Goal: Information Seeking & Learning: Learn about a topic

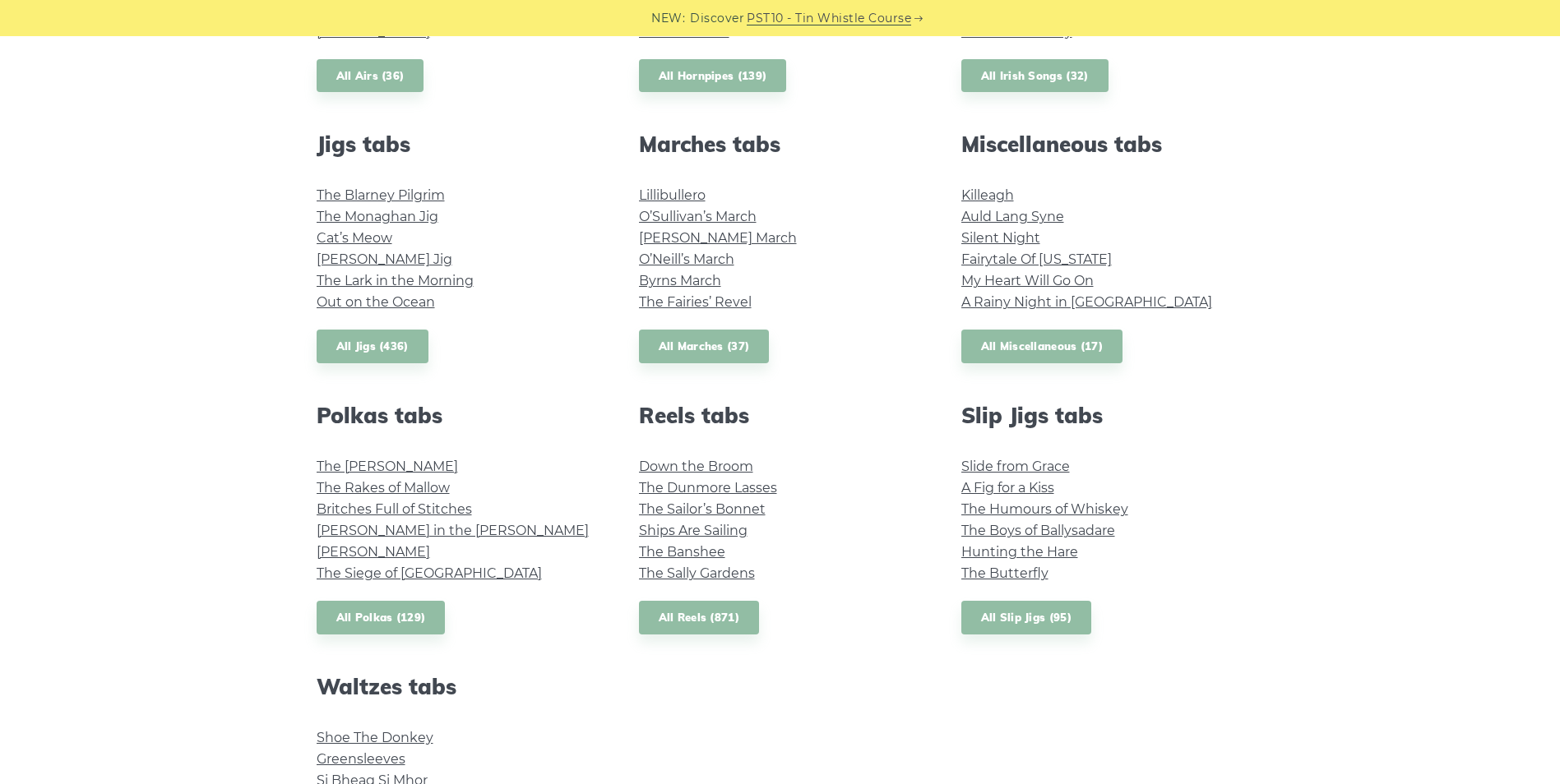
scroll to position [904, 0]
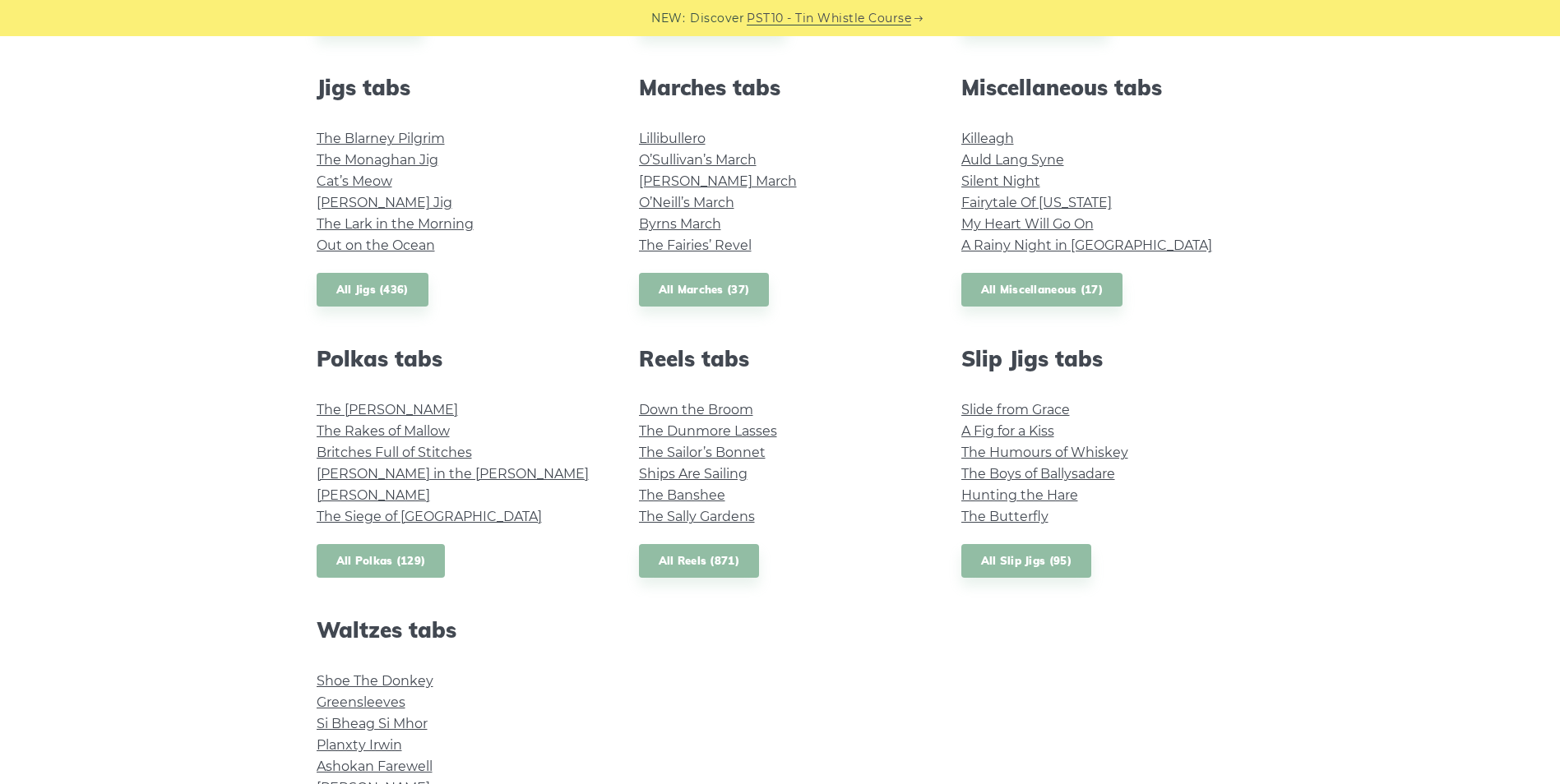
click at [410, 561] on link "All Polkas (129)" at bounding box center [381, 560] width 129 height 33
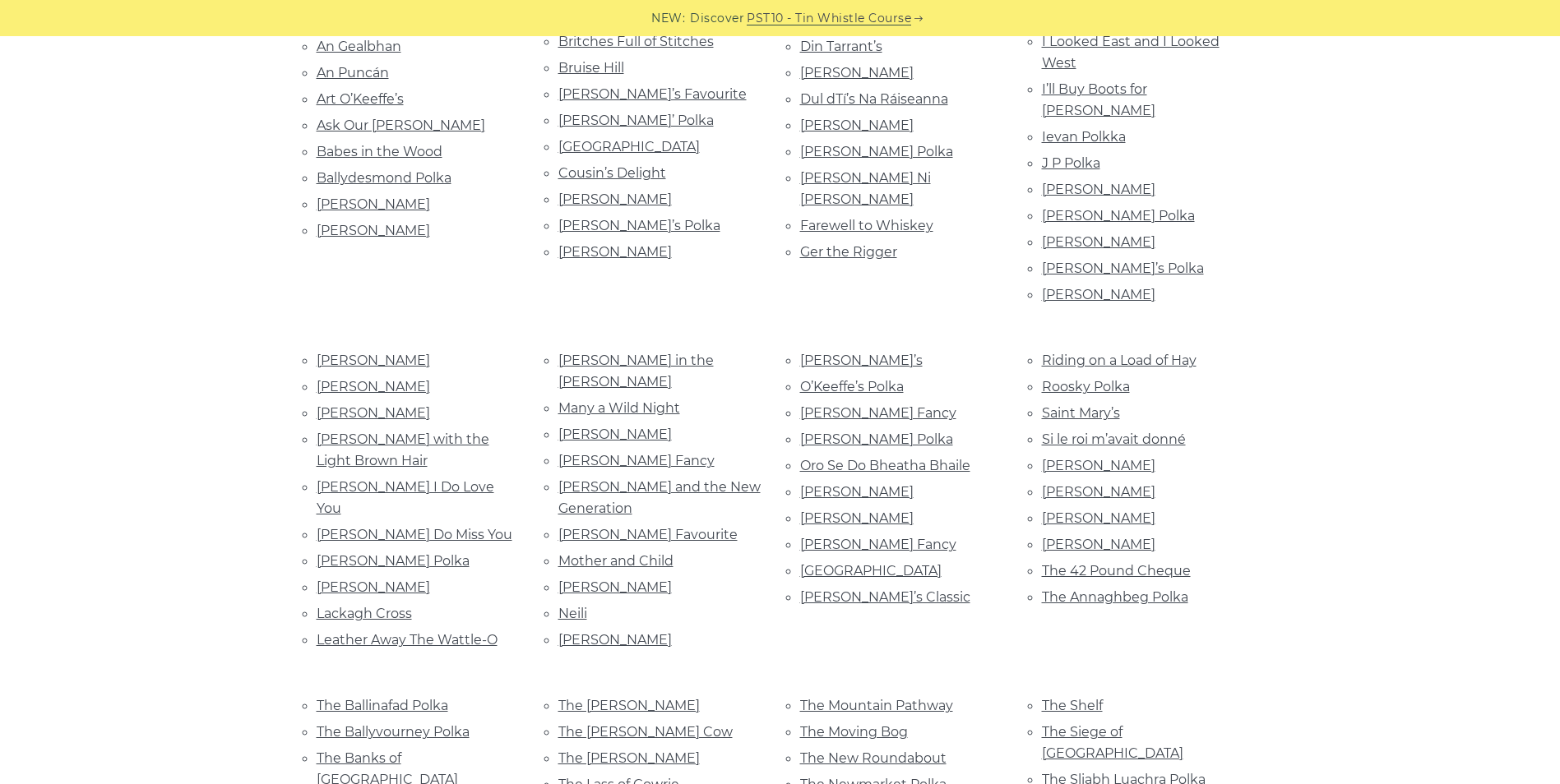
scroll to position [493, 0]
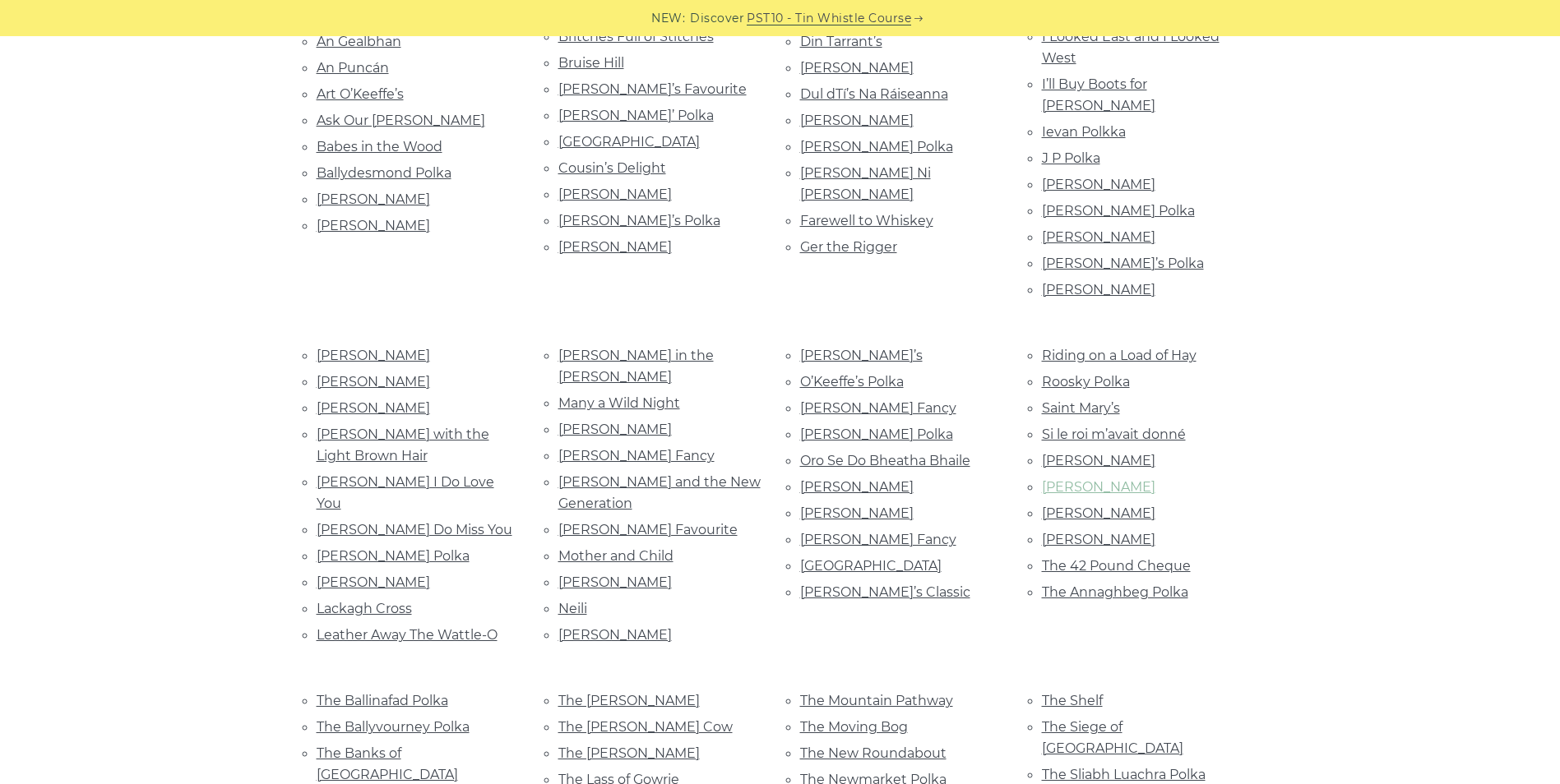
click at [1085, 479] on link "Sweeney’s" at bounding box center [1099, 487] width 114 height 15
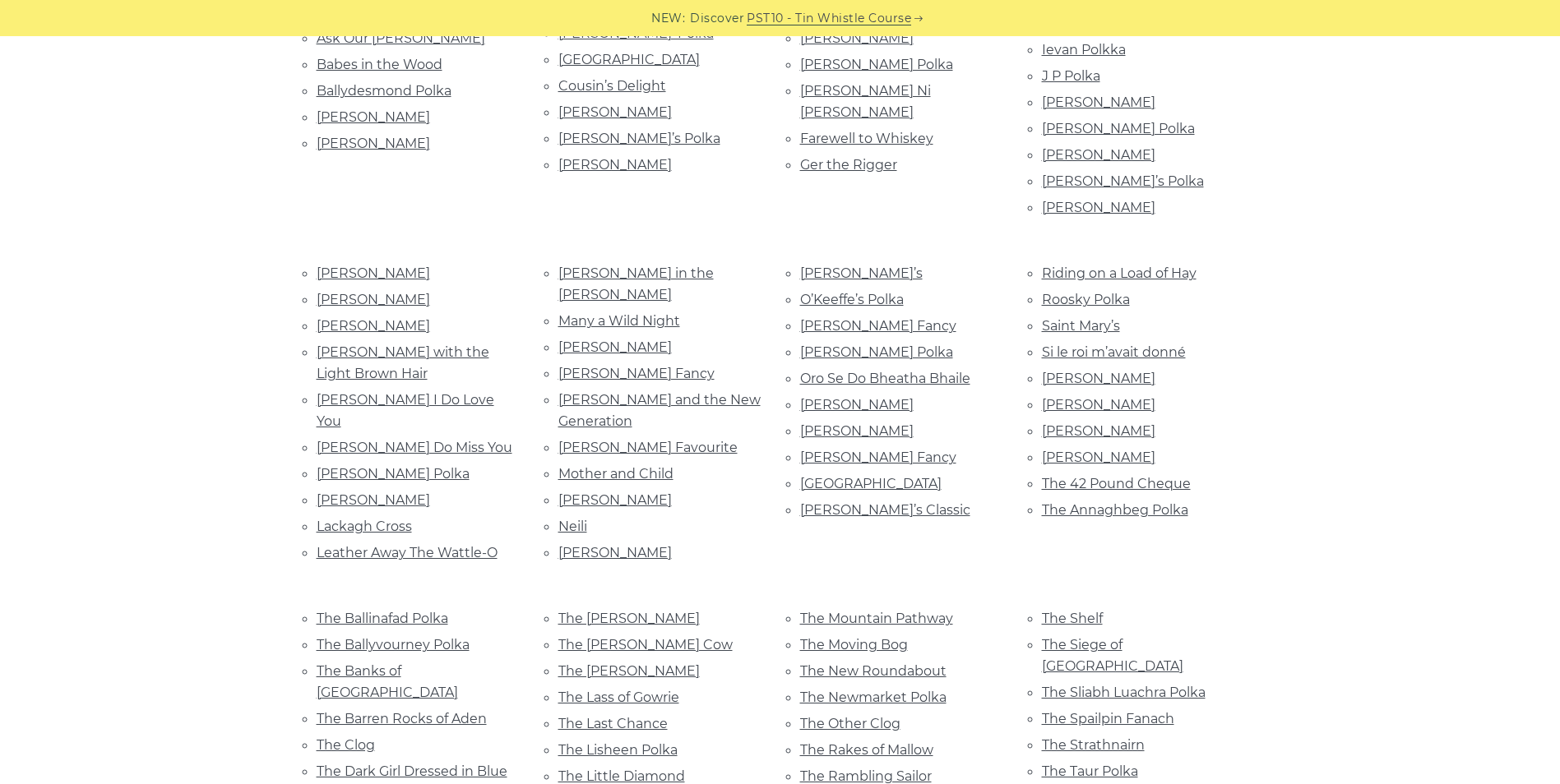
scroll to position [658, 0]
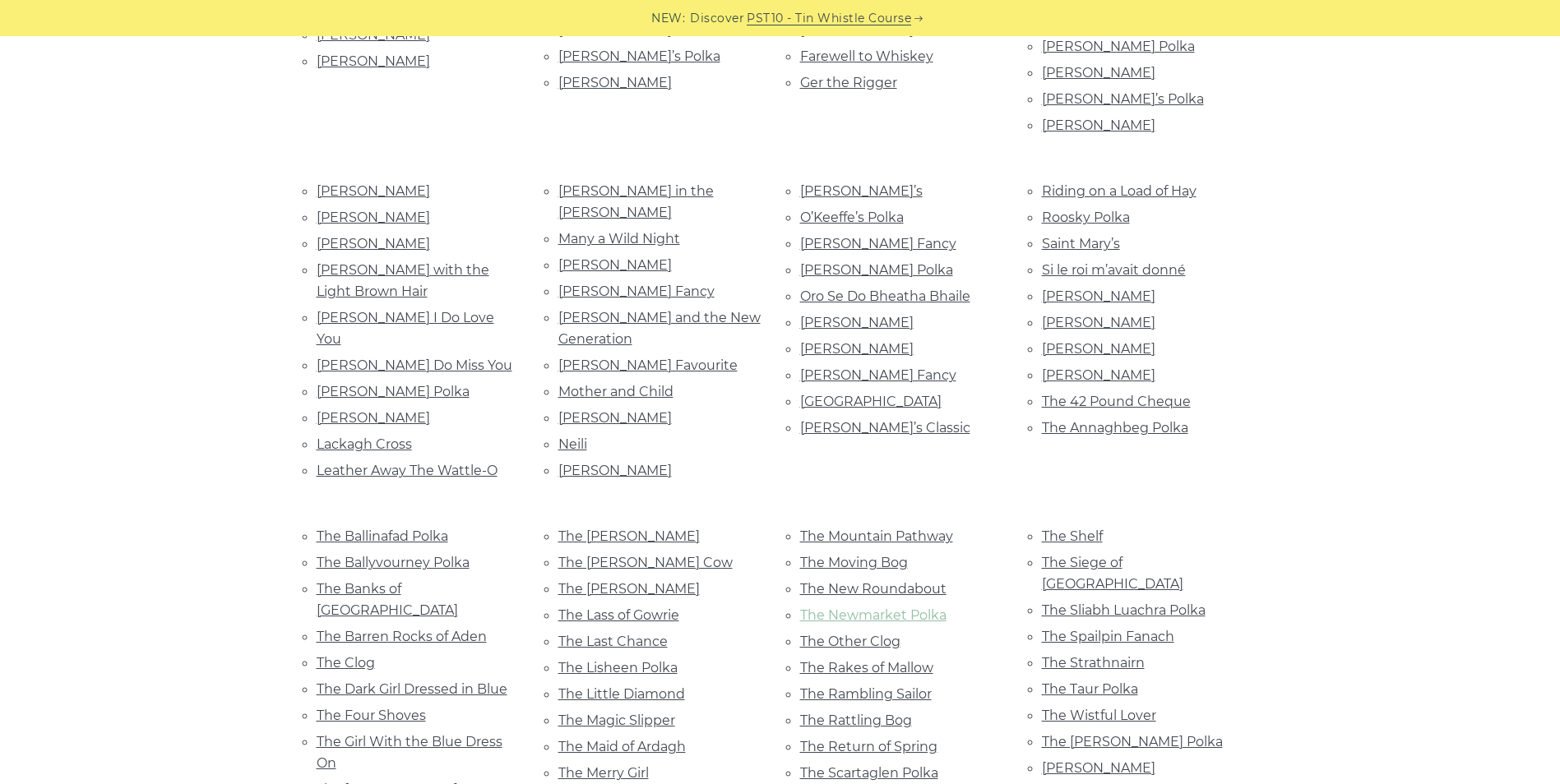
click at [906, 608] on link "The Newmarket Polka" at bounding box center [873, 616] width 146 height 15
click at [1148, 394] on link "The 42 Pound Cheque" at bounding box center [1117, 402] width 149 height 15
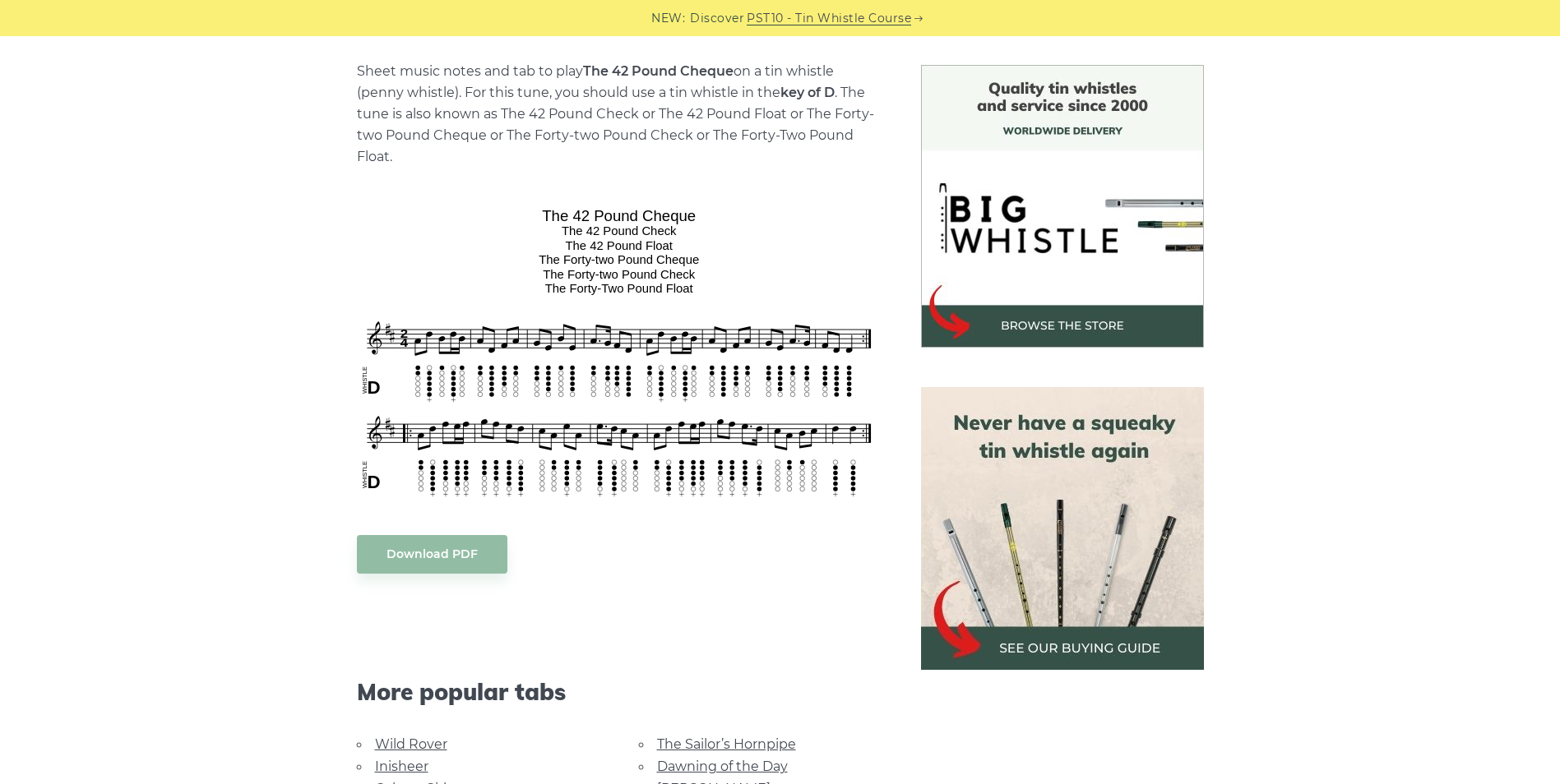
scroll to position [411, 0]
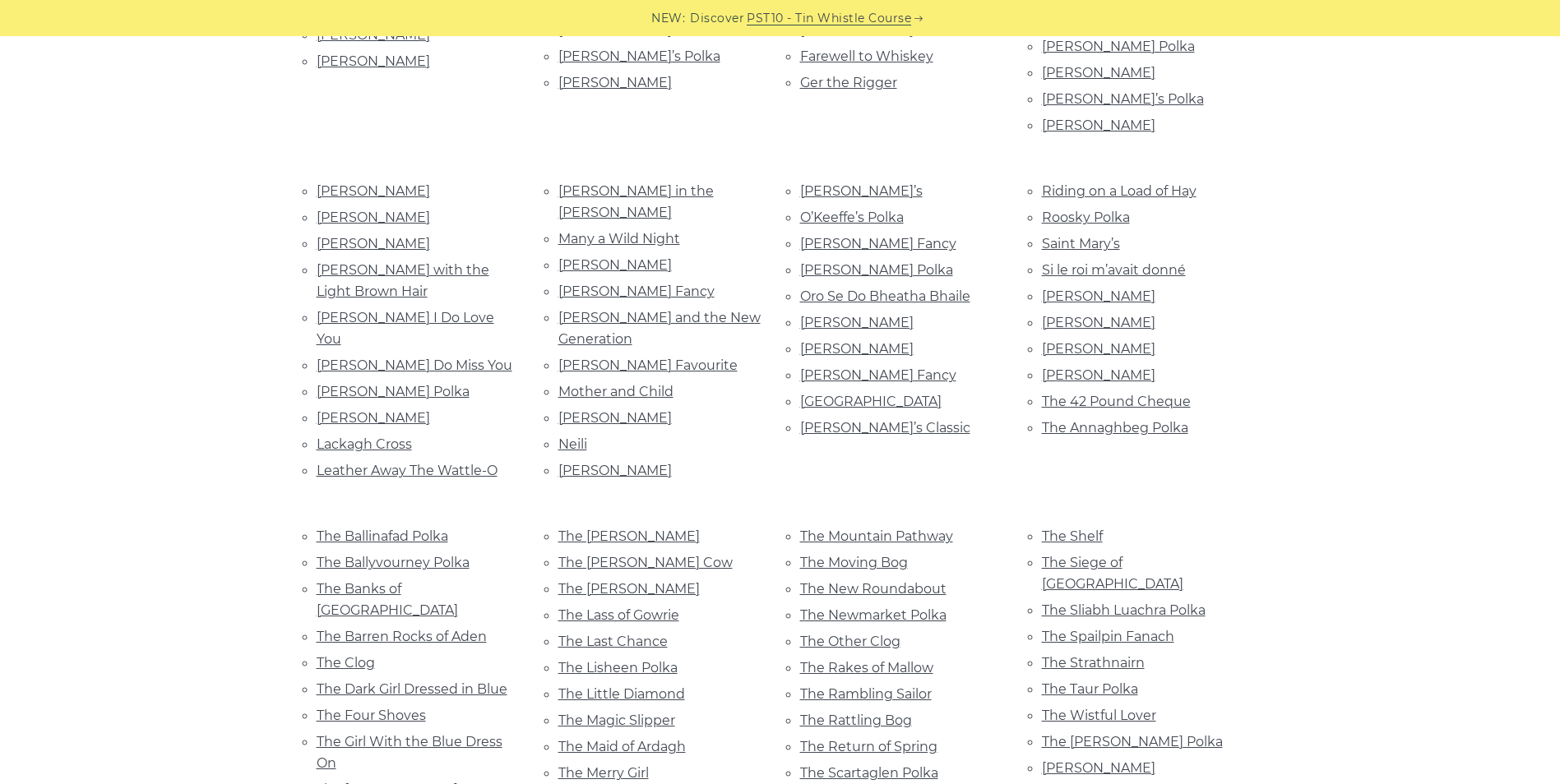
scroll to position [740, 0]
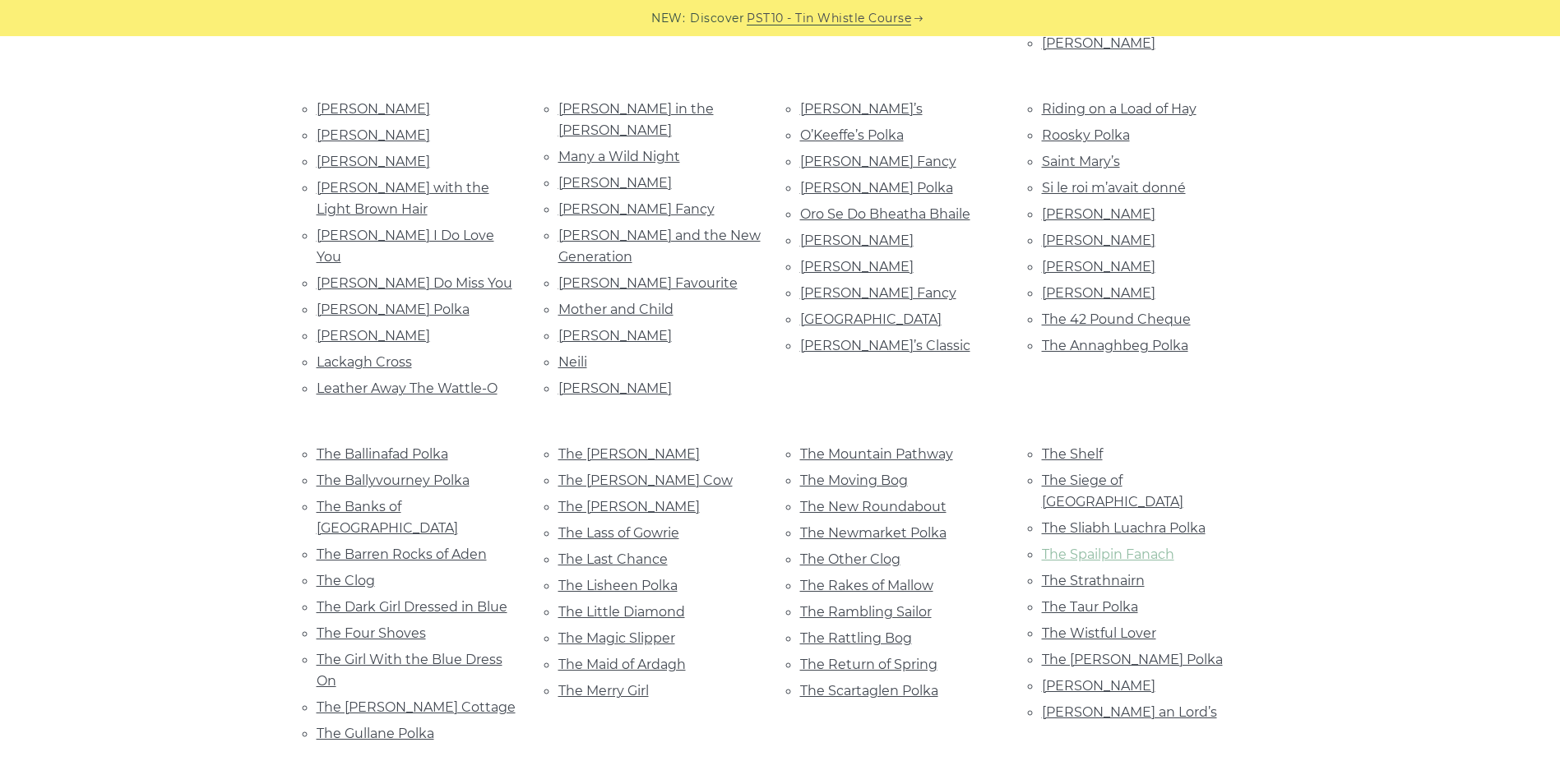
click at [1132, 547] on link "The Spailpin Fanach" at bounding box center [1109, 555] width 132 height 15
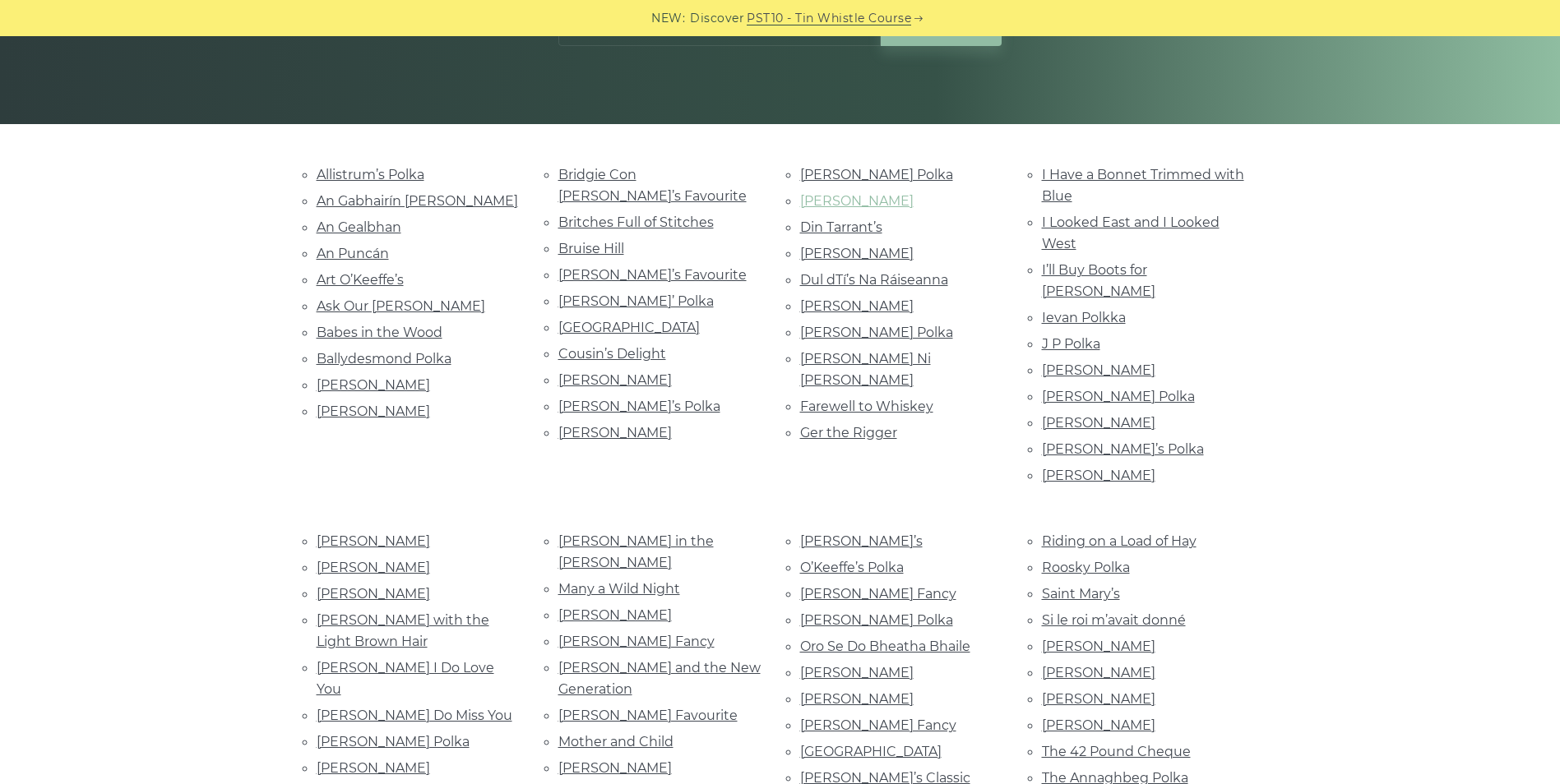
scroll to position [164, 0]
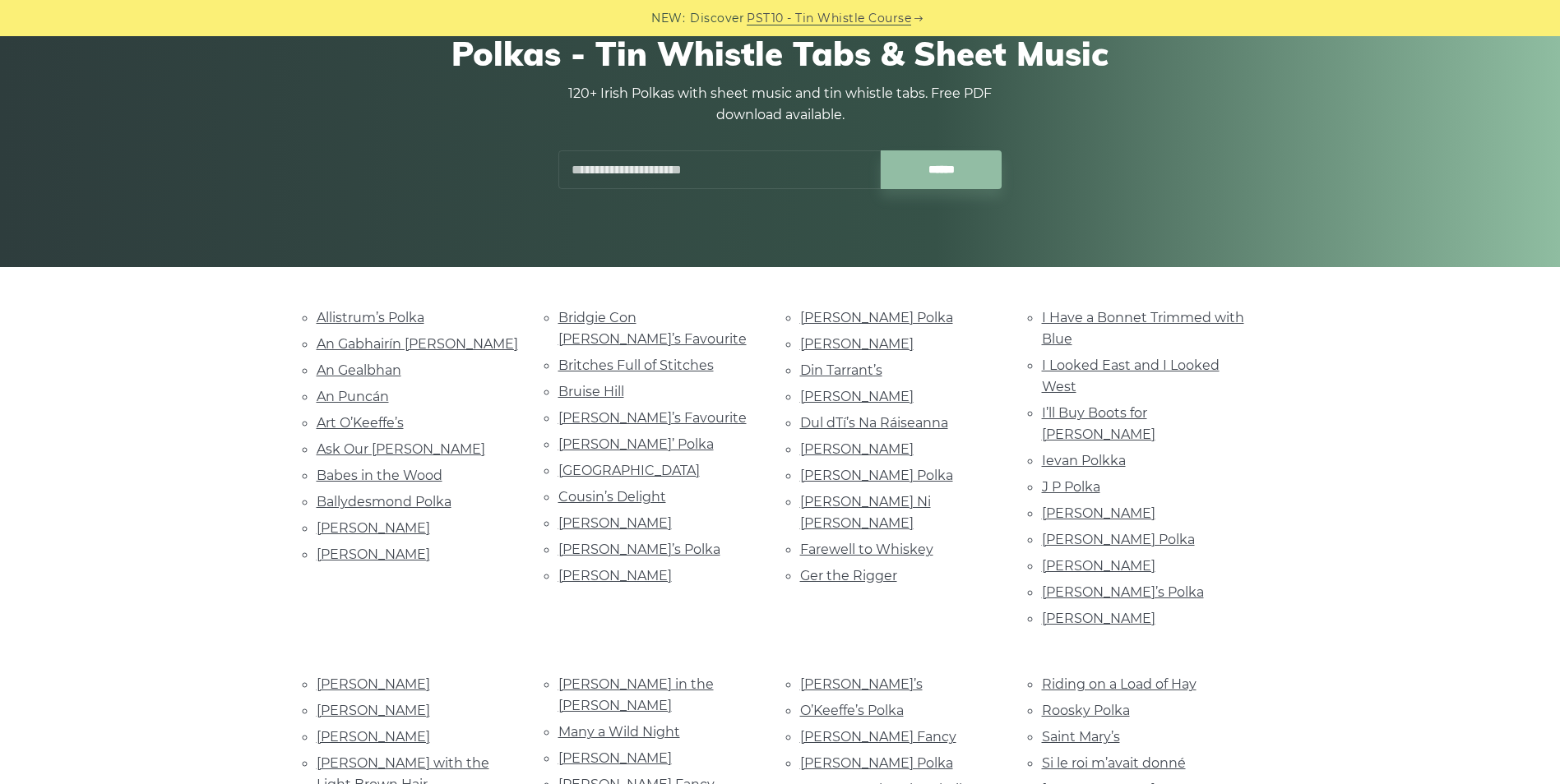
click at [598, 168] on input "text" at bounding box center [719, 169] width 322 height 38
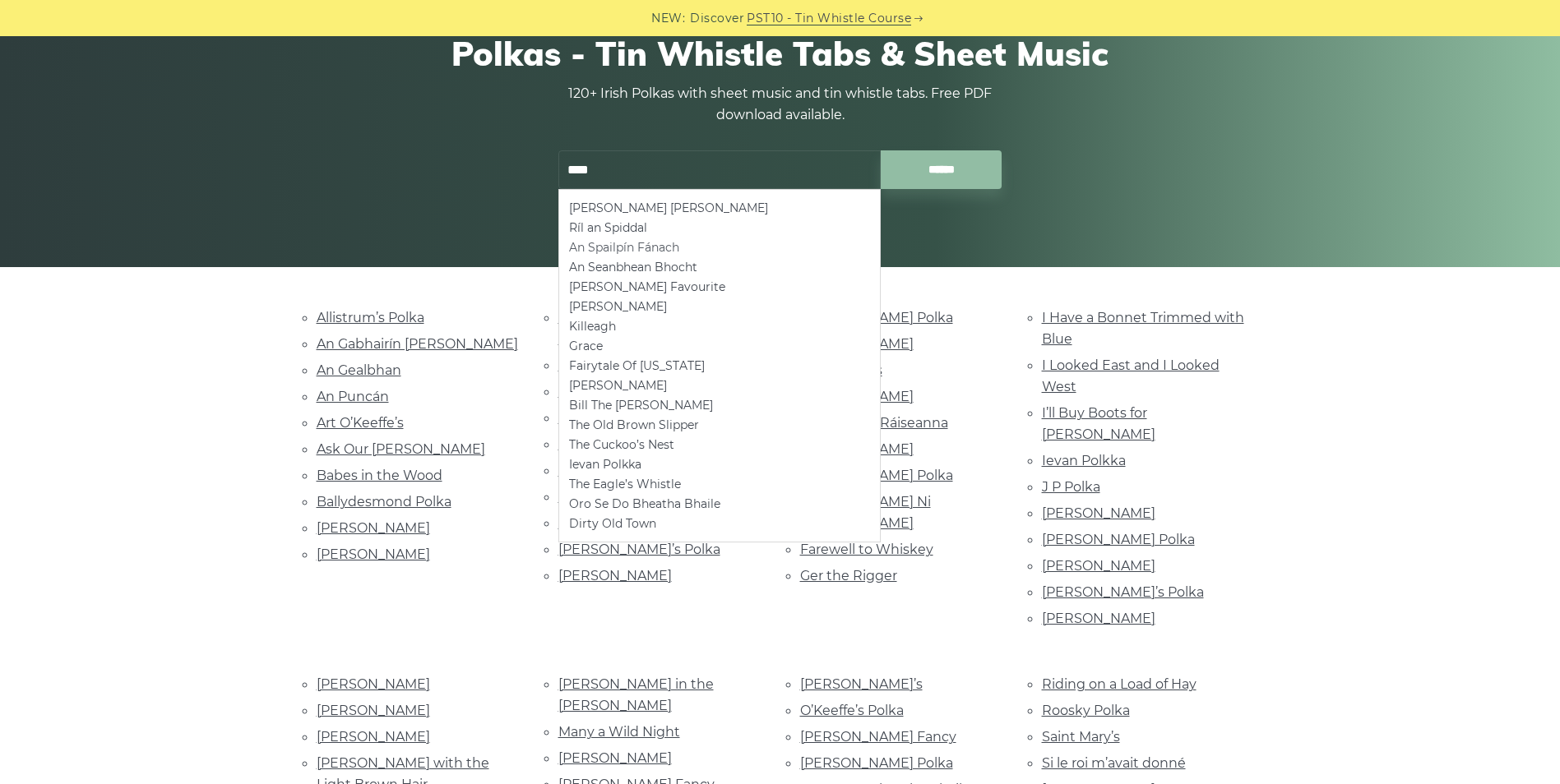
click at [632, 243] on li "An Spailpín Fánach" at bounding box center [719, 248] width 301 height 20
type input "**********"
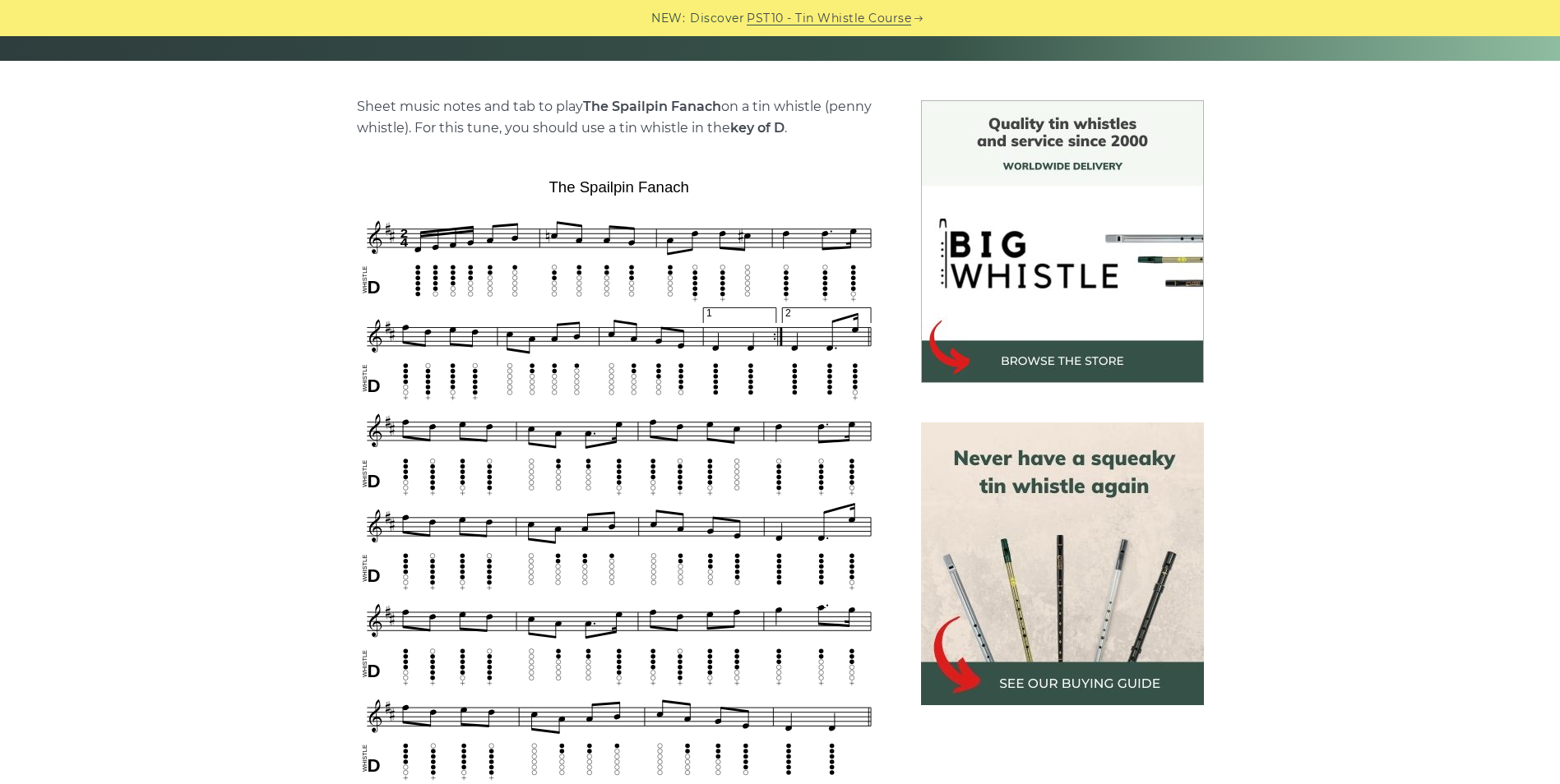
scroll to position [411, 0]
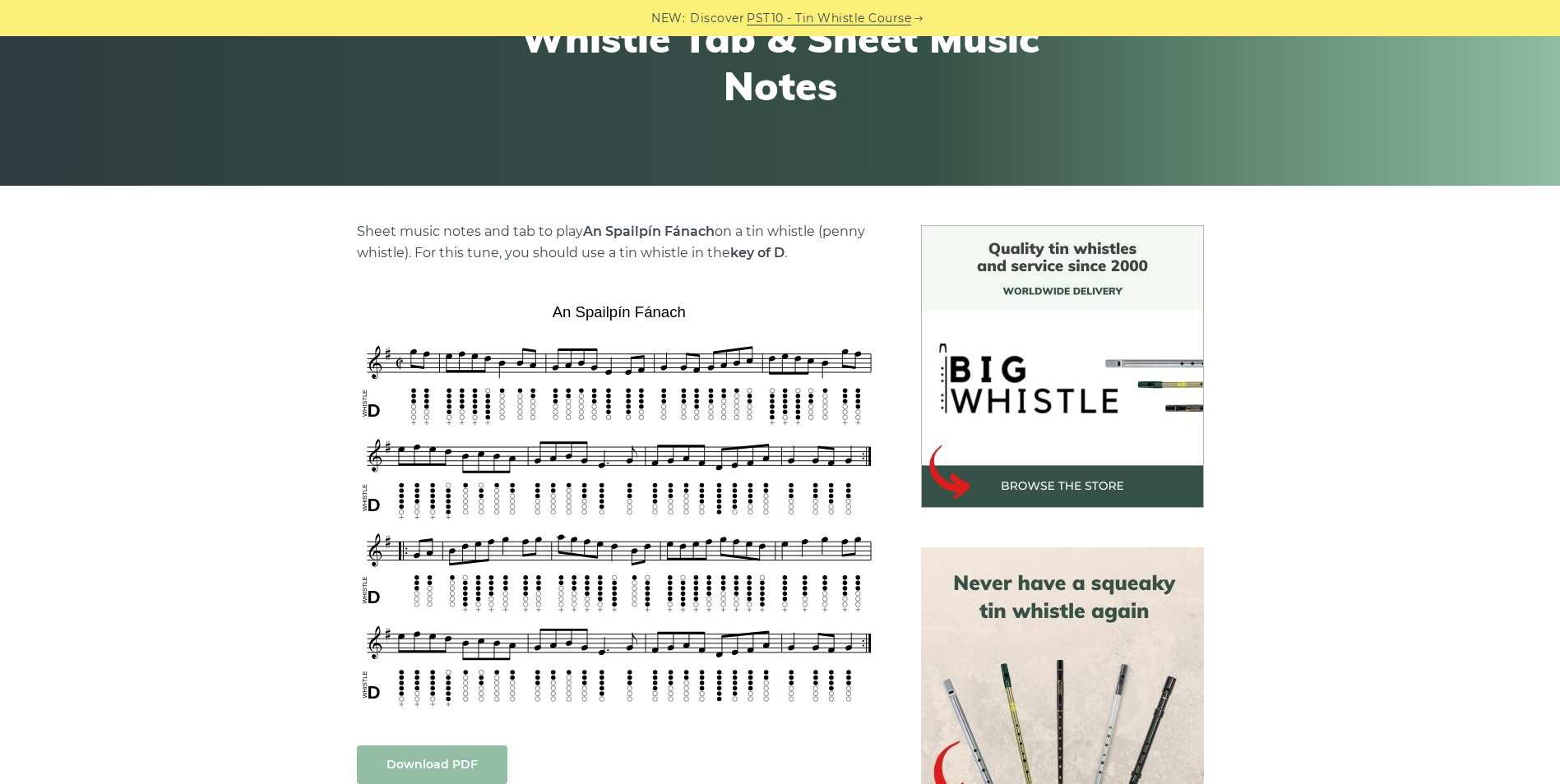
scroll to position [247, 0]
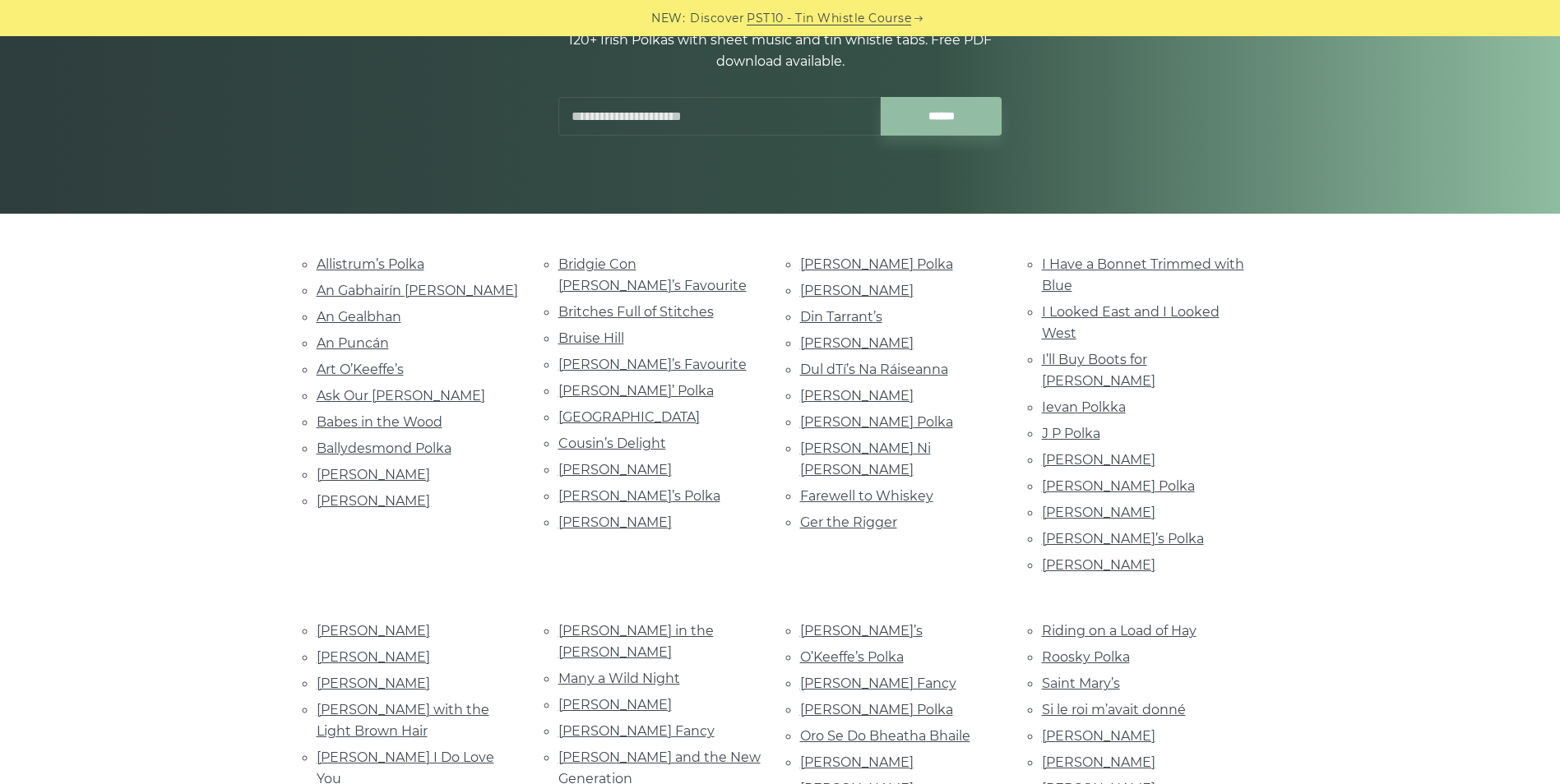
scroll to position [247, 0]
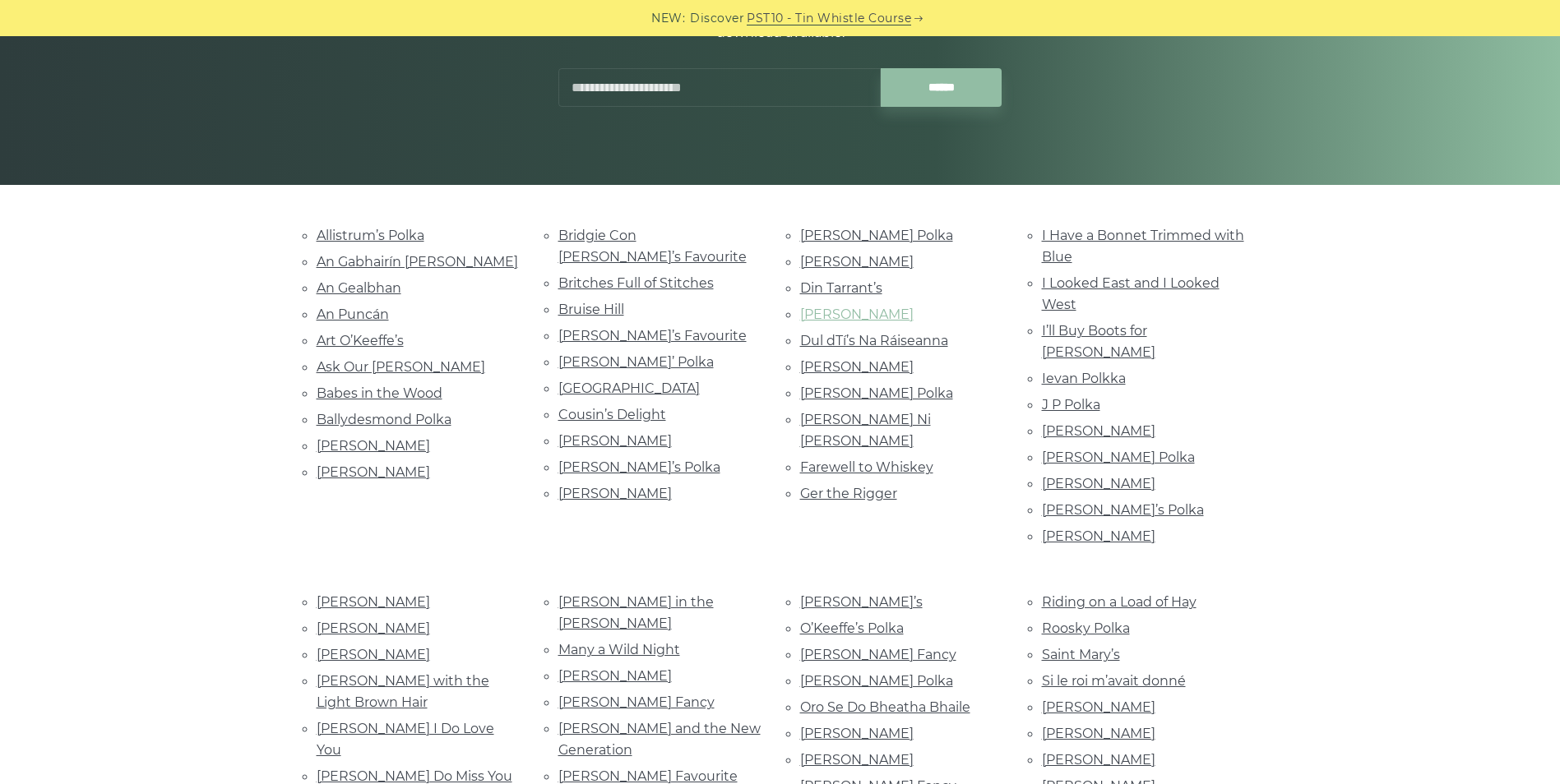
click at [832, 310] on link "Downey’s" at bounding box center [857, 315] width 114 height 15
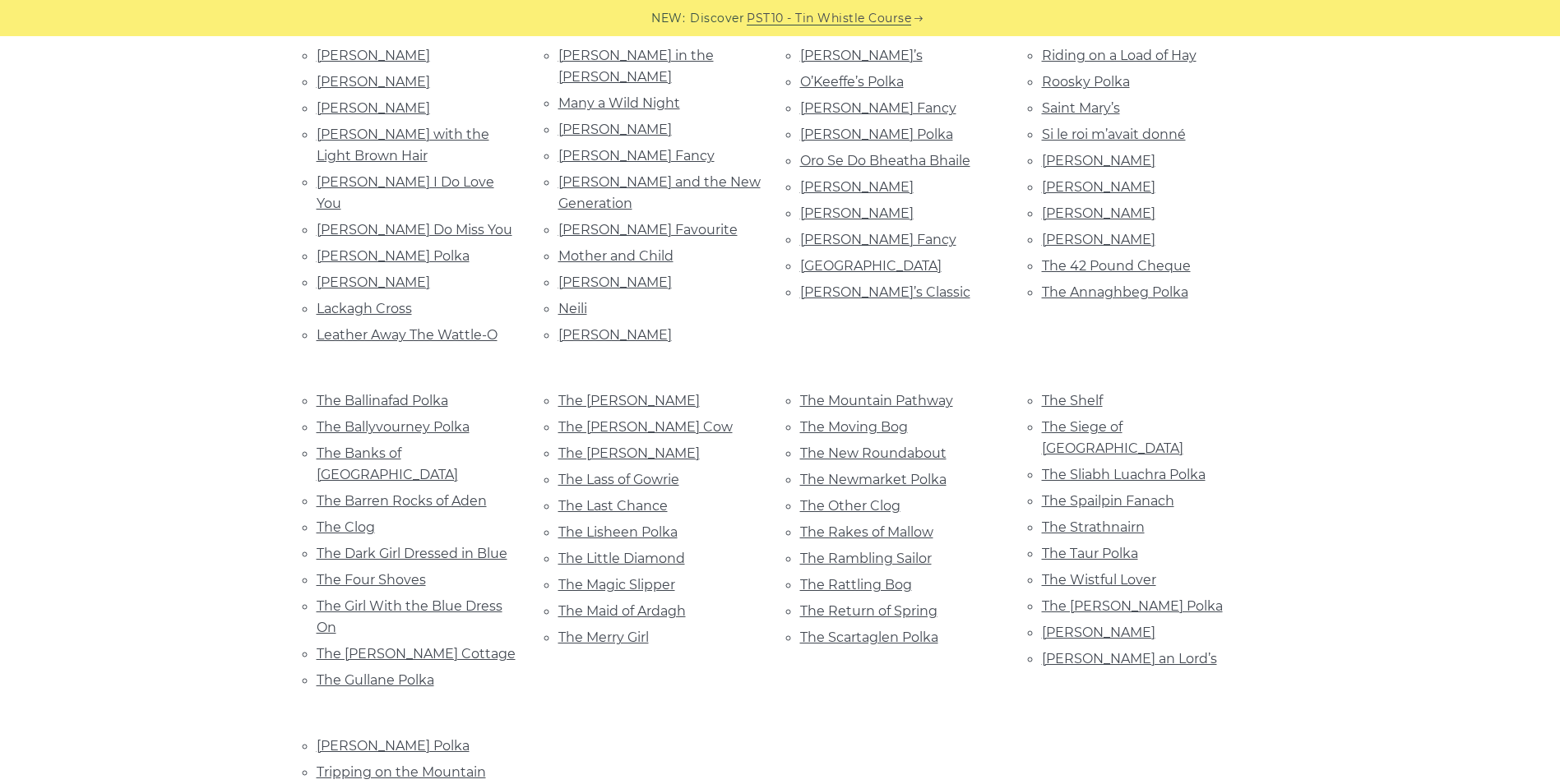
scroll to position [822, 0]
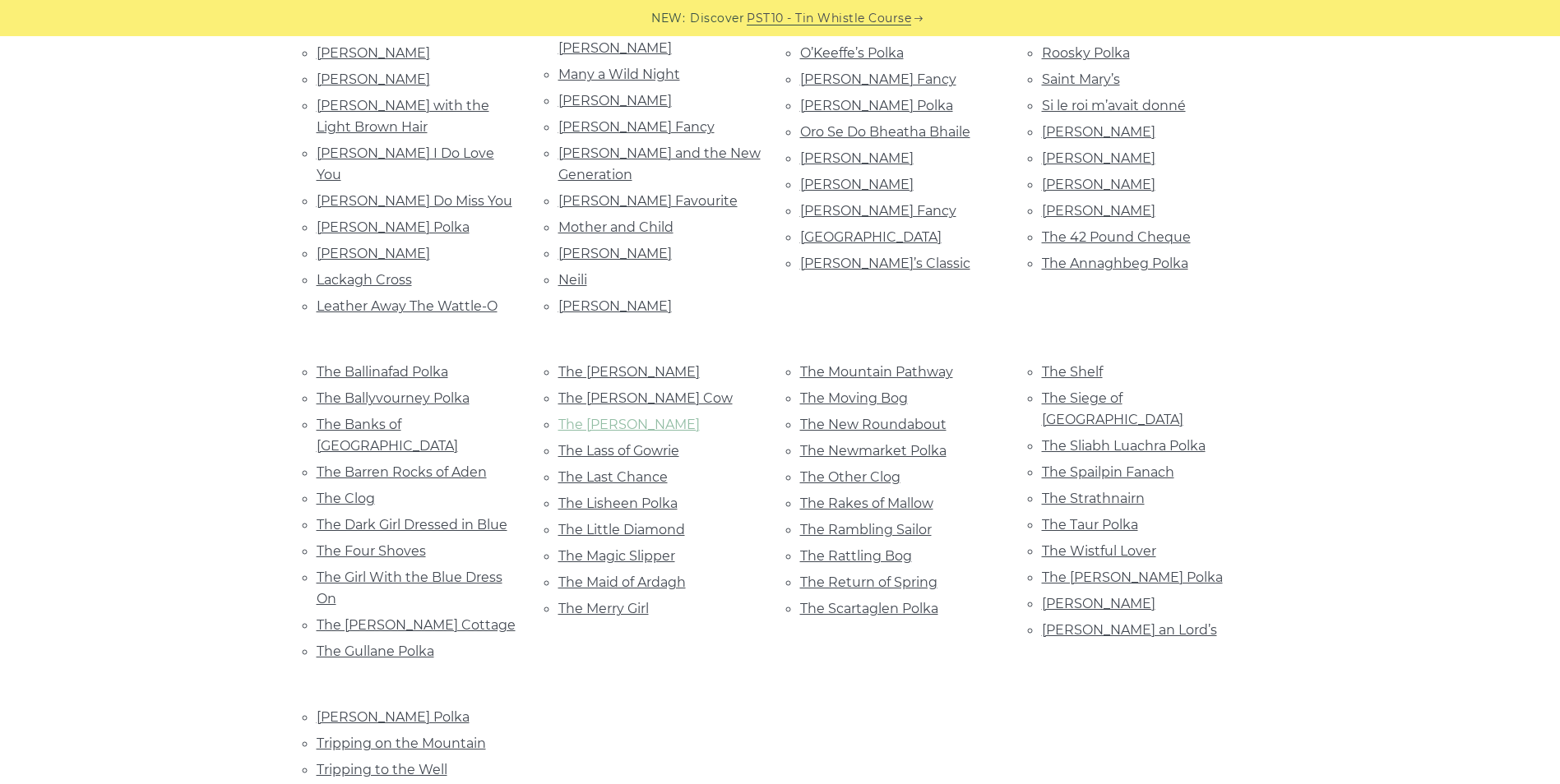
click at [638, 417] on link "The Kerry Polka" at bounding box center [629, 425] width 142 height 15
click at [432, 391] on link "The Ballyvourney Polka" at bounding box center [393, 399] width 153 height 15
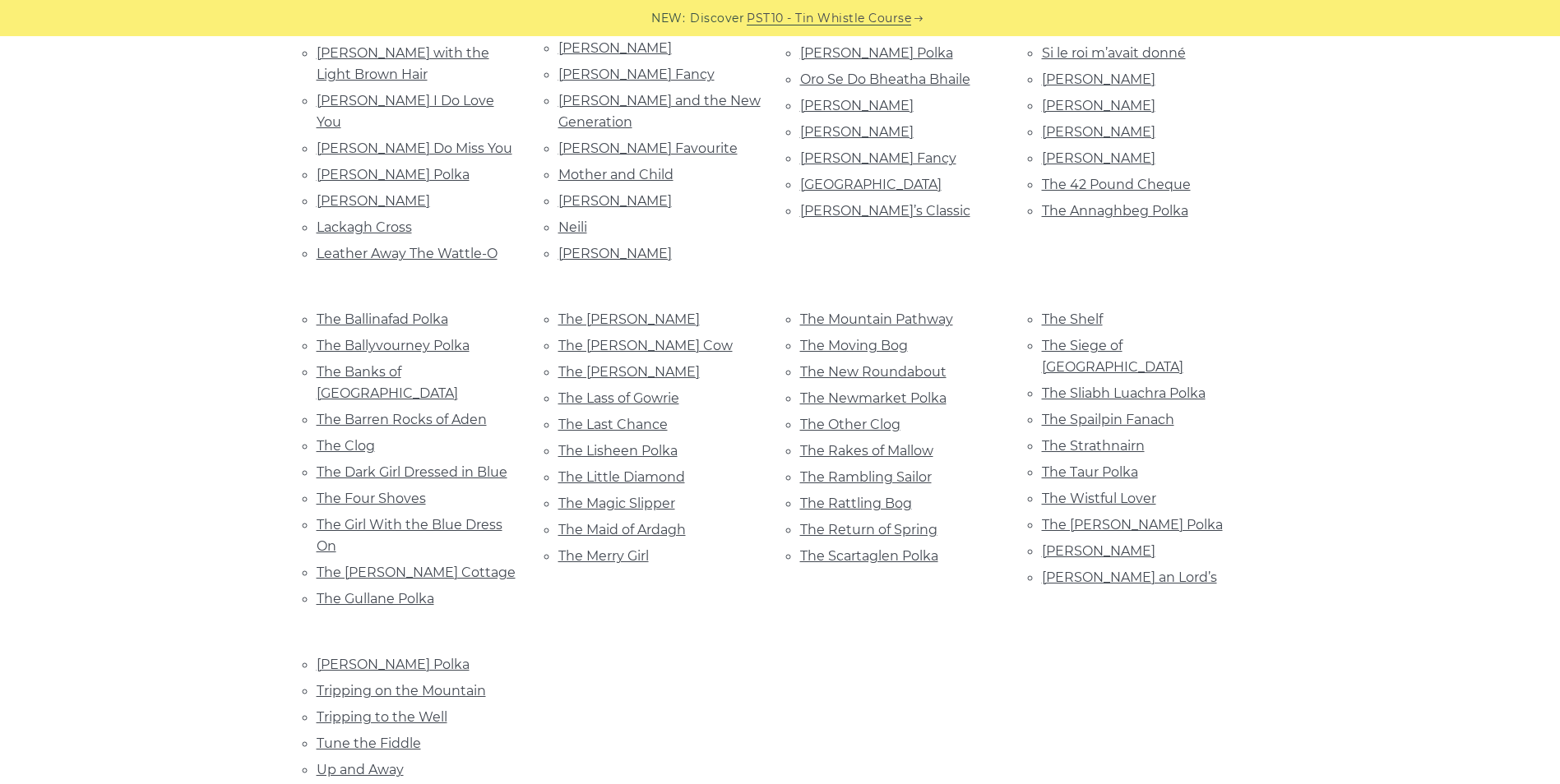
scroll to position [904, 0]
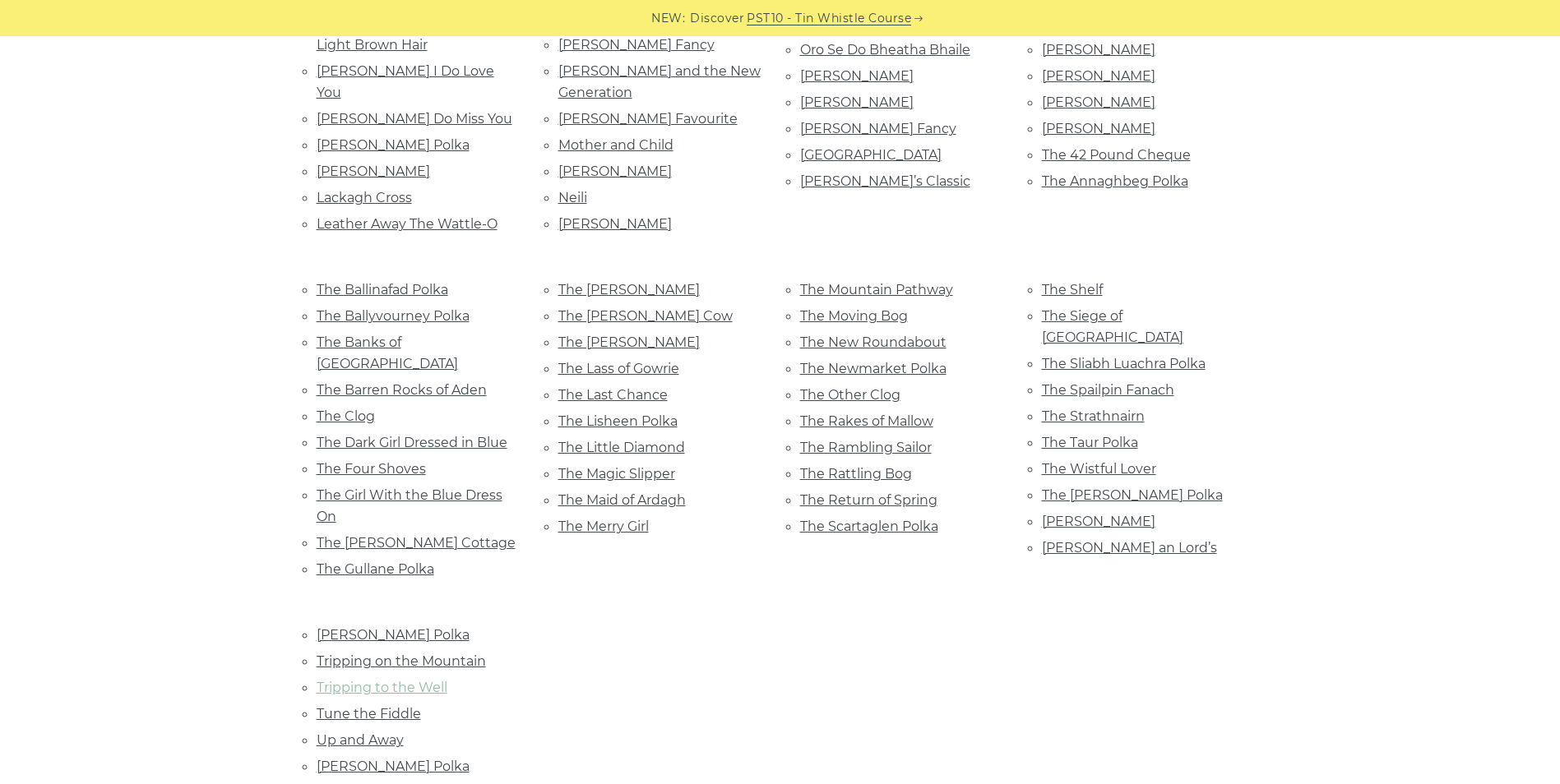
click at [430, 680] on link "Tripping to the Well" at bounding box center [382, 687] width 131 height 15
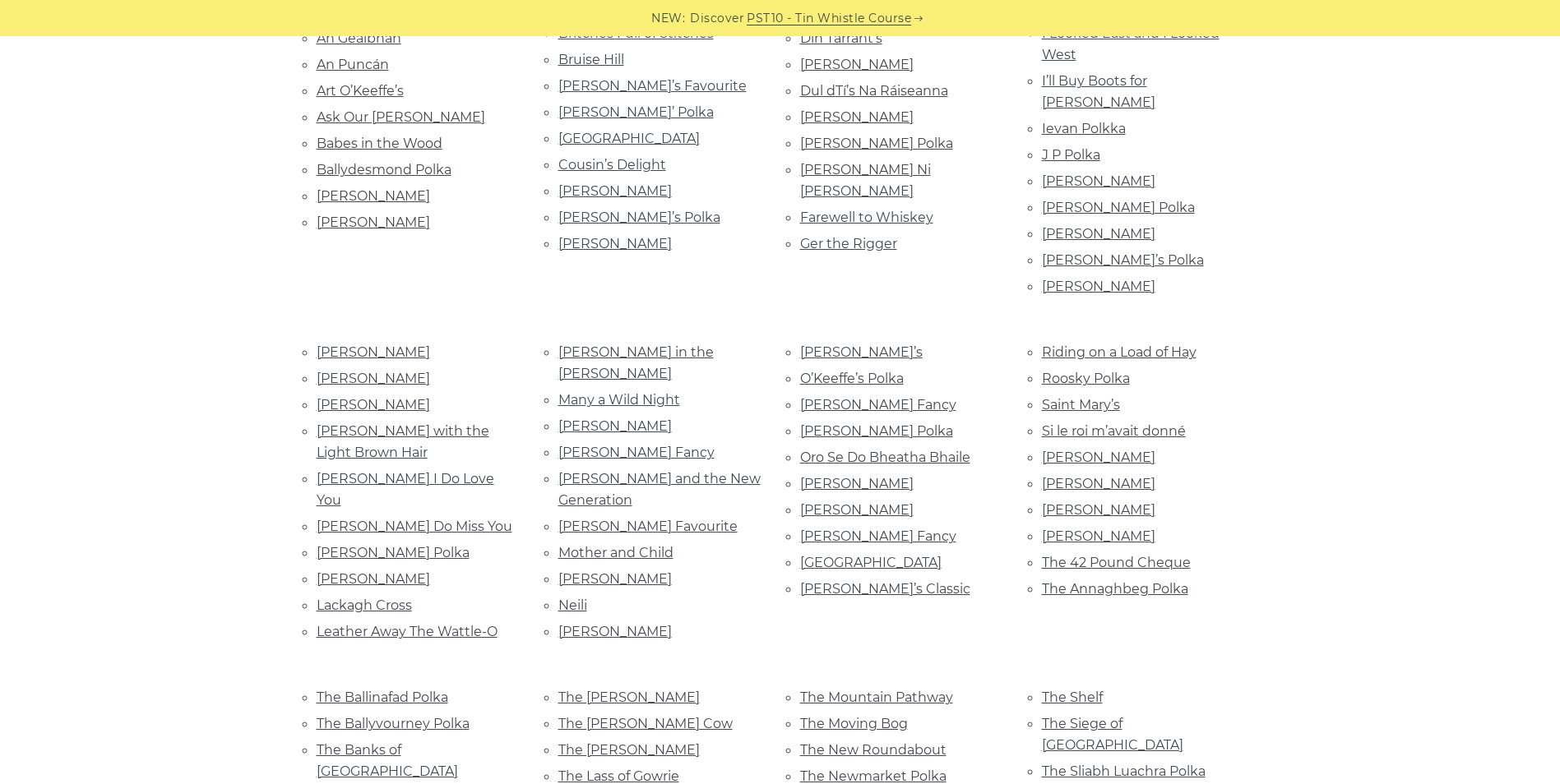
scroll to position [493, 0]
click at [647, 575] on link "Mrs. Crowley’s" at bounding box center [615, 582] width 114 height 15
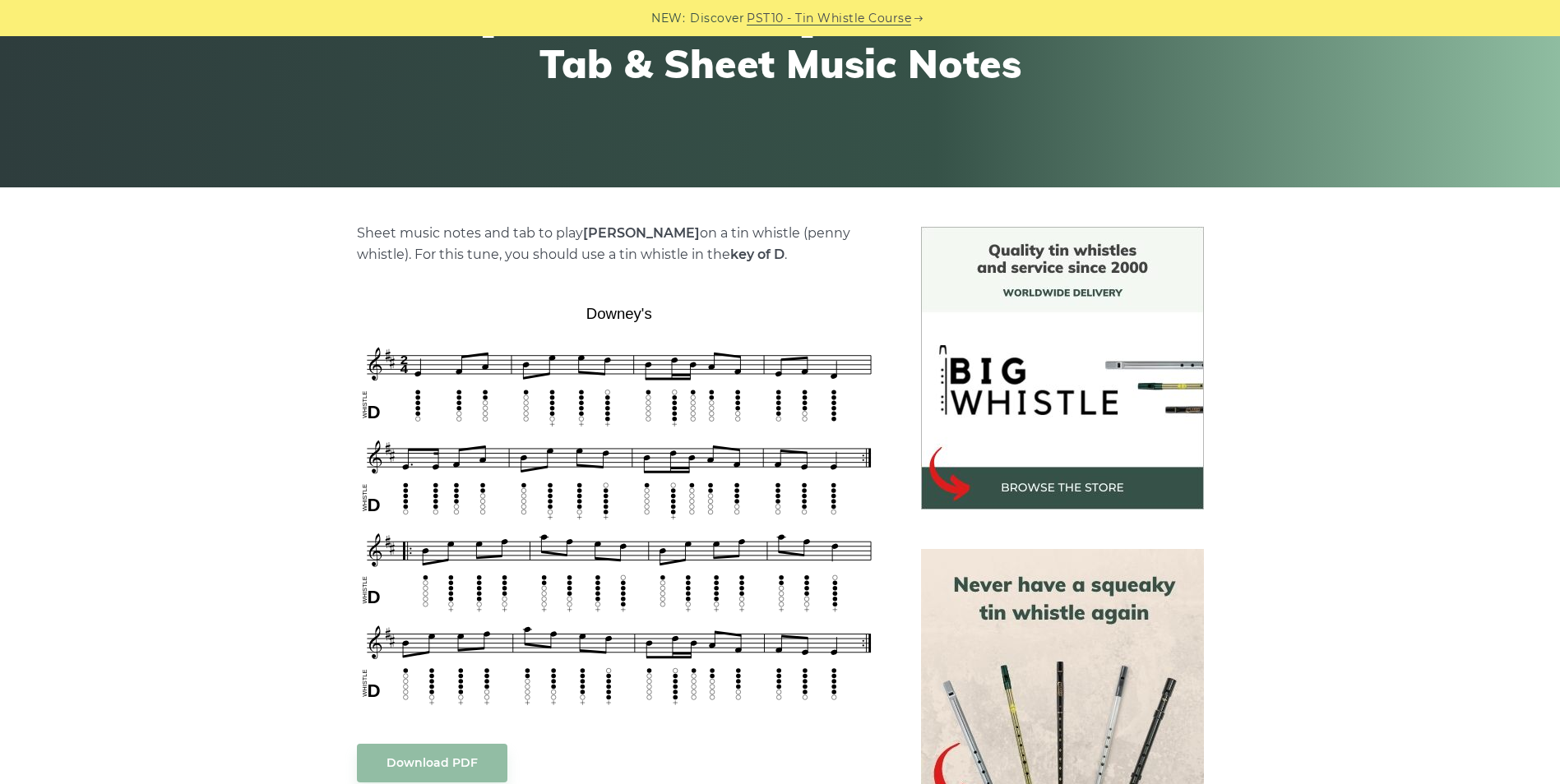
scroll to position [247, 0]
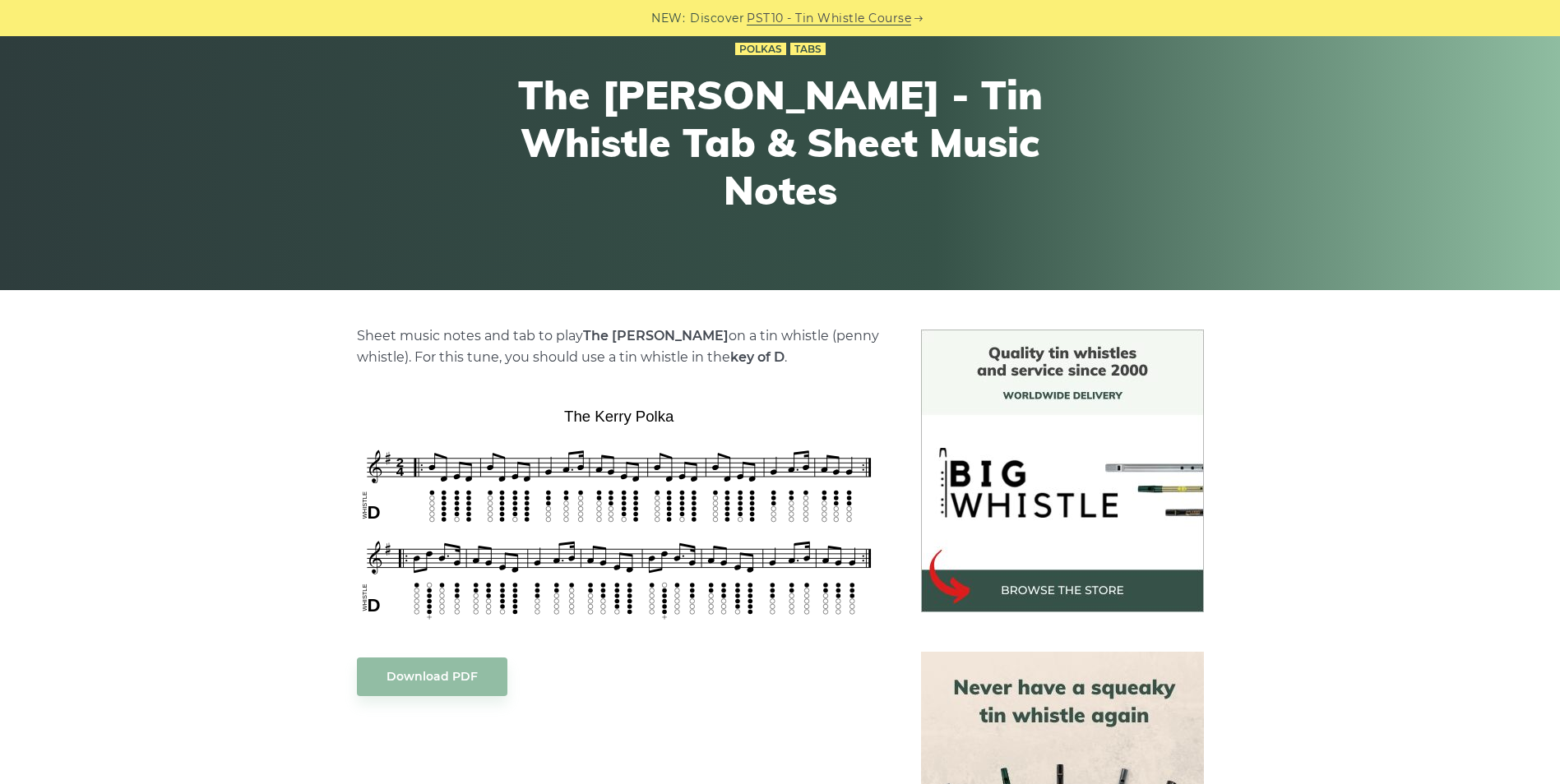
scroll to position [164, 0]
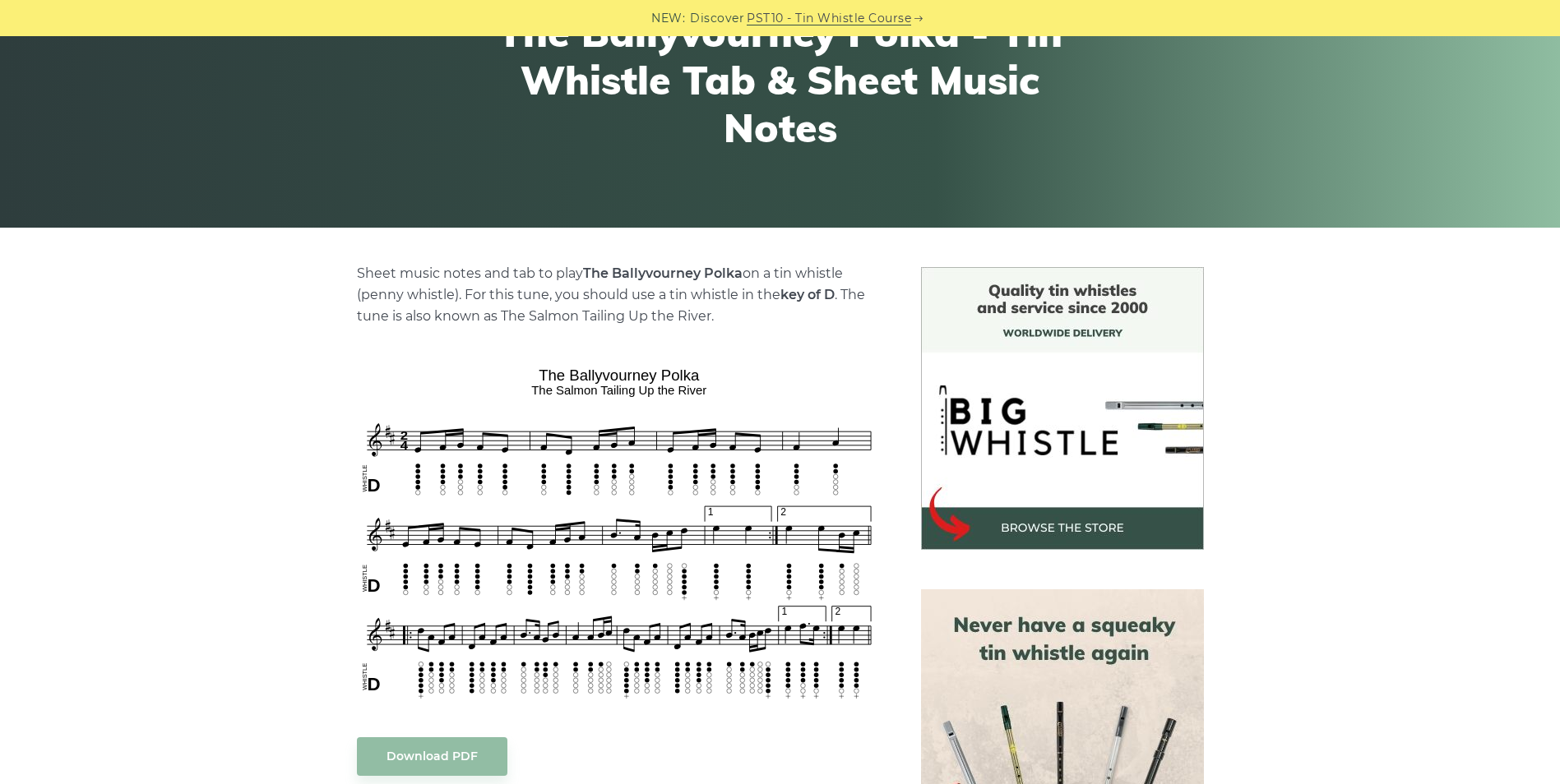
scroll to position [247, 0]
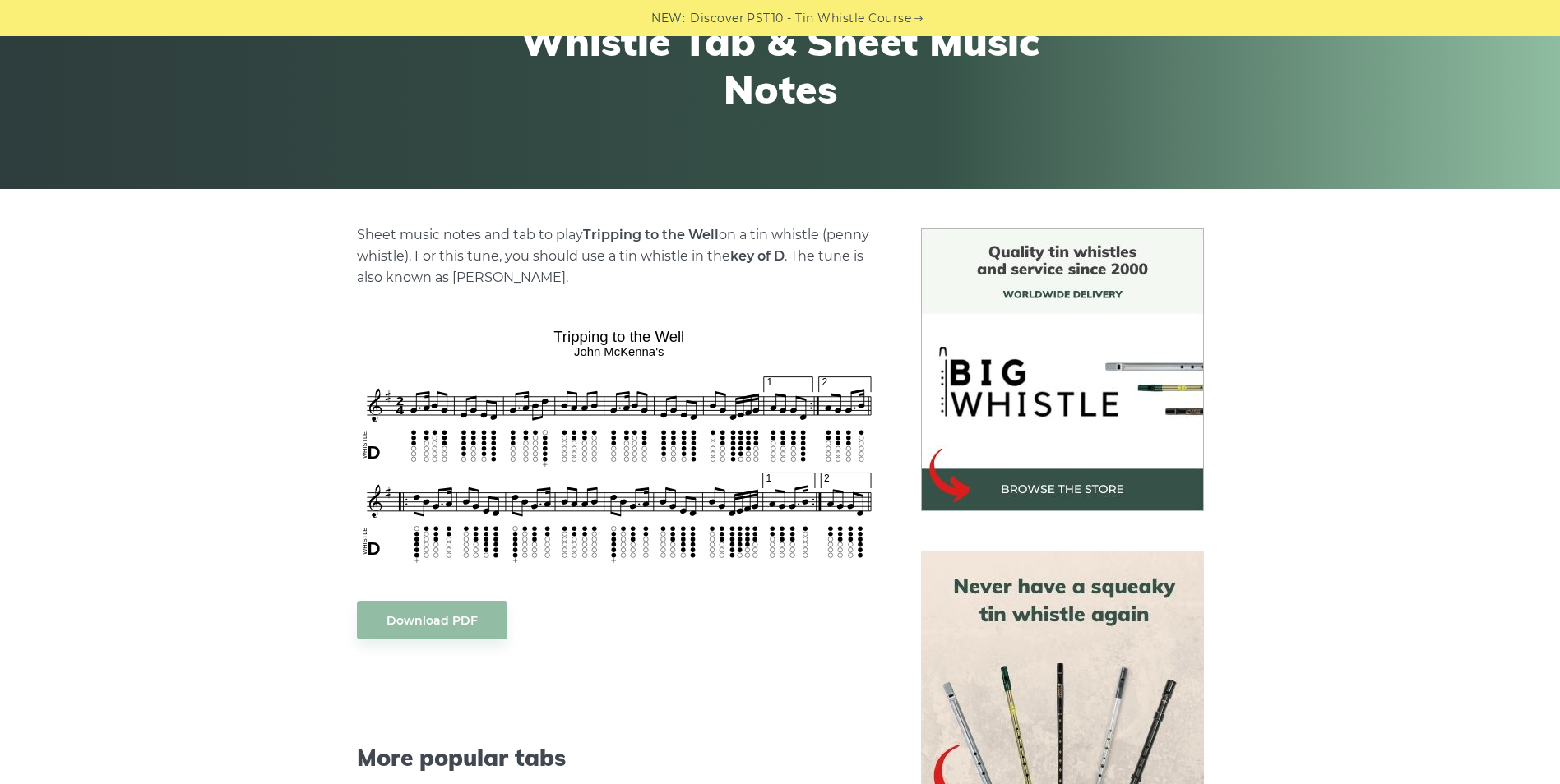
scroll to position [247, 0]
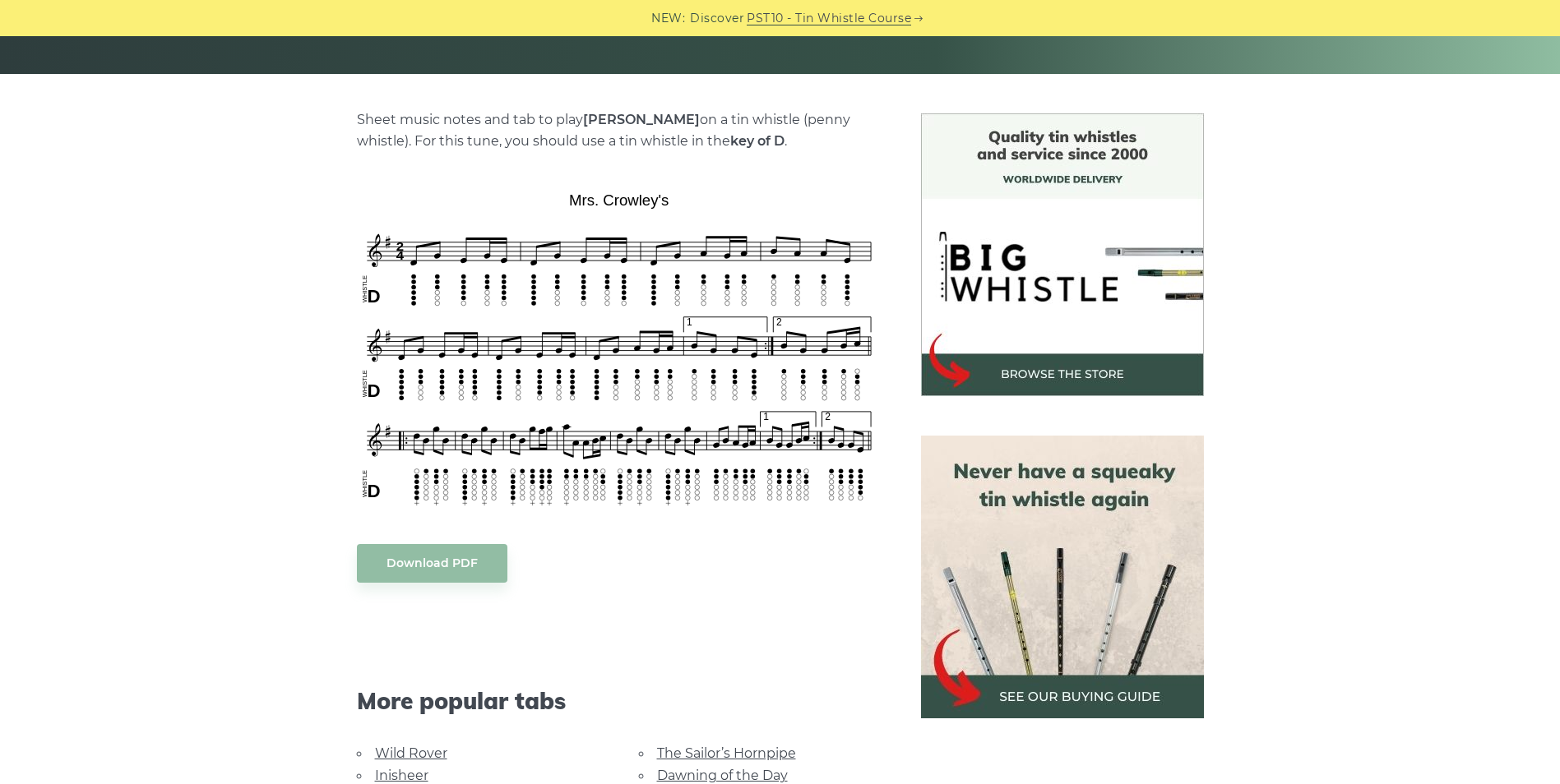
scroll to position [329, 0]
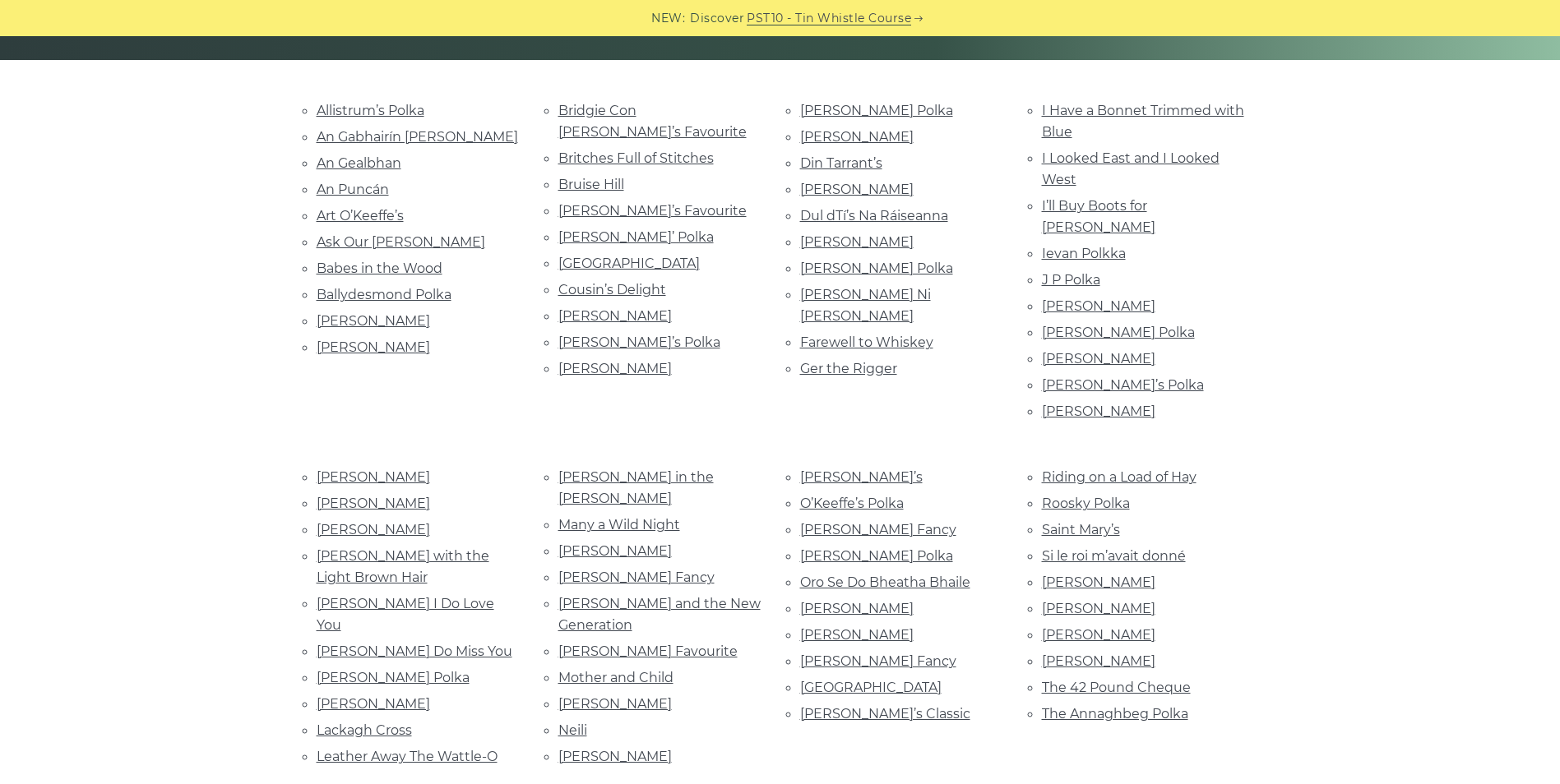
scroll to position [164, 0]
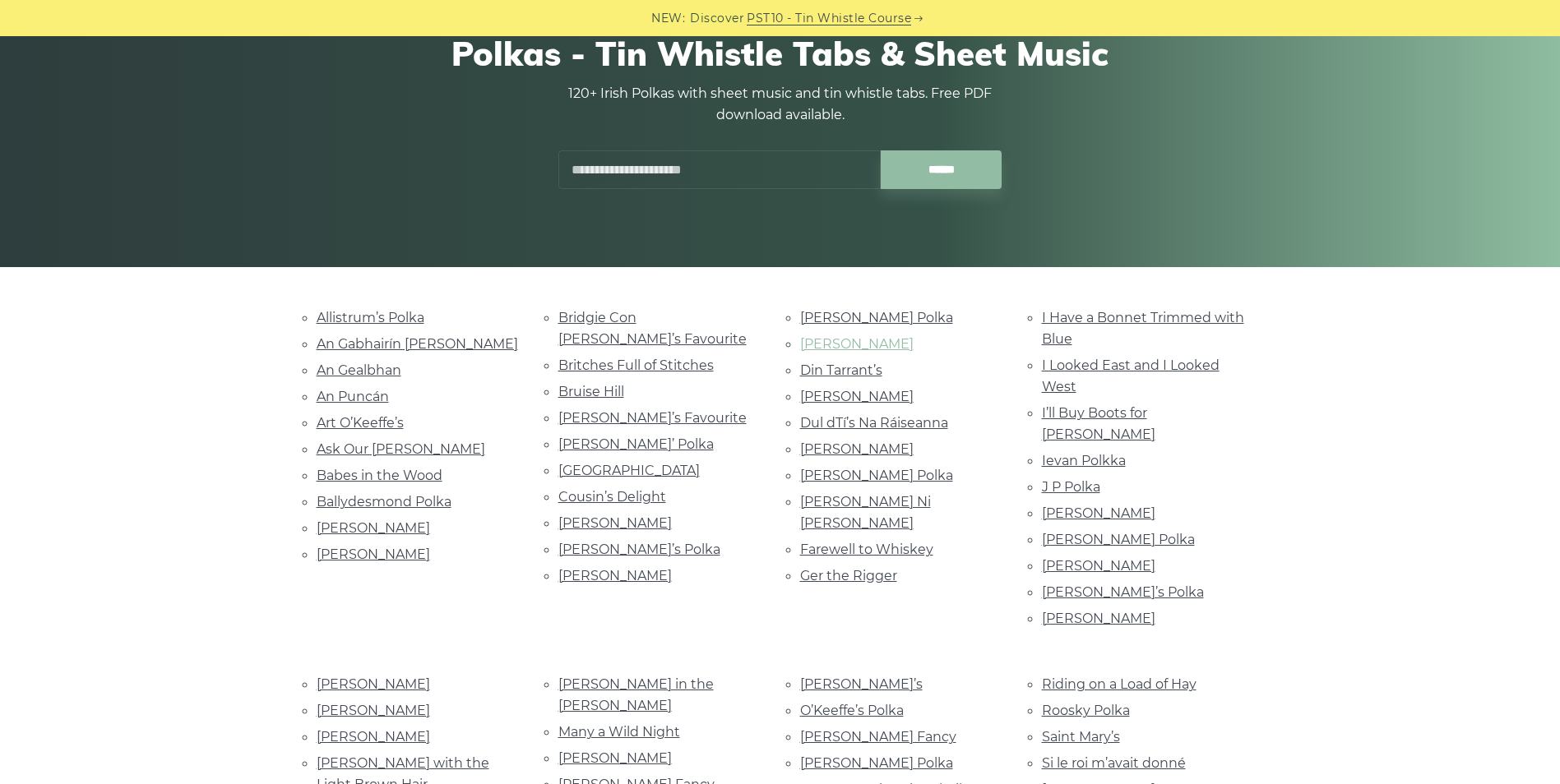
click at [855, 347] on link "[PERSON_NAME]" at bounding box center [857, 344] width 114 height 15
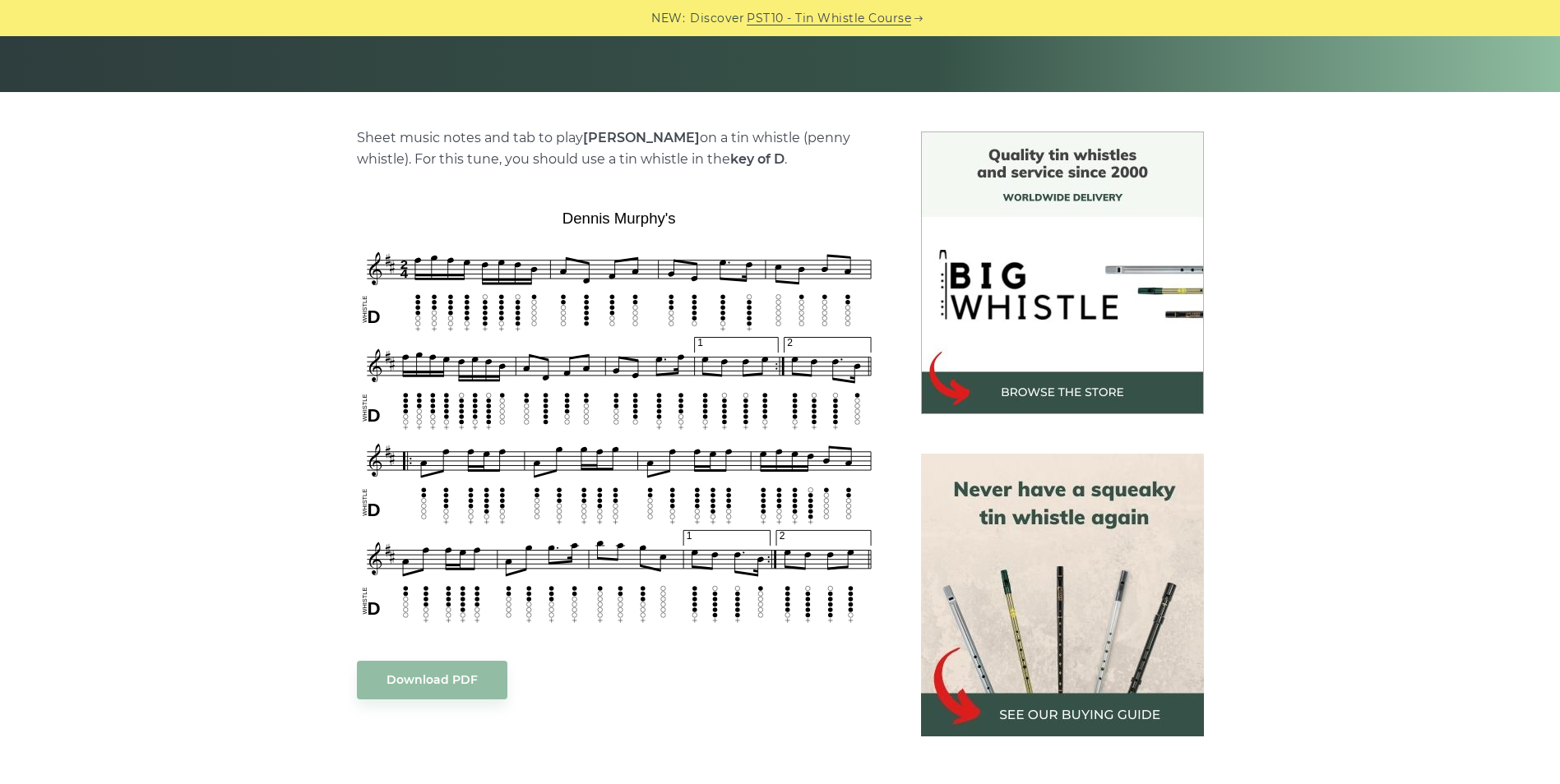
scroll to position [411, 0]
